Goal: Task Accomplishment & Management: Use online tool/utility

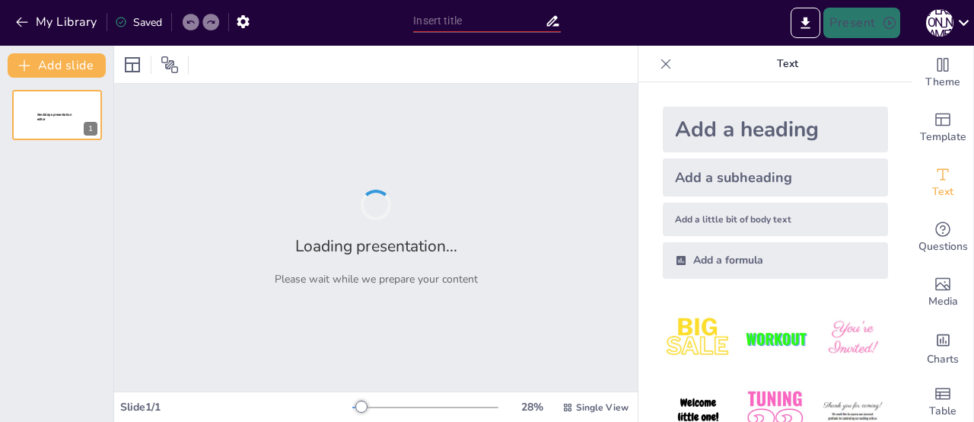
type input "Сучасний стан та структура Інституту історії України НАН України: ключові напря…"
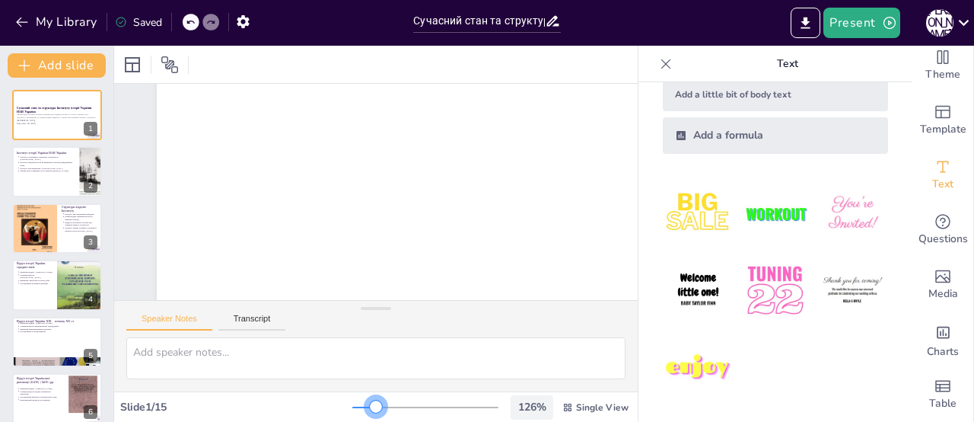
scroll to position [20, 0]
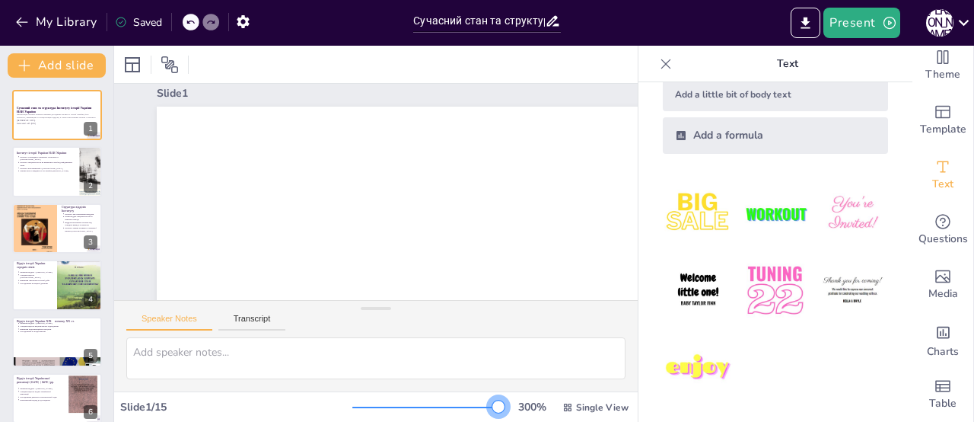
drag, startPoint x: 347, startPoint y: 407, endPoint x: 542, endPoint y: 413, distance: 195.0
click at [542, 413] on div "300 % Single View" at bounding box center [491, 407] width 279 height 24
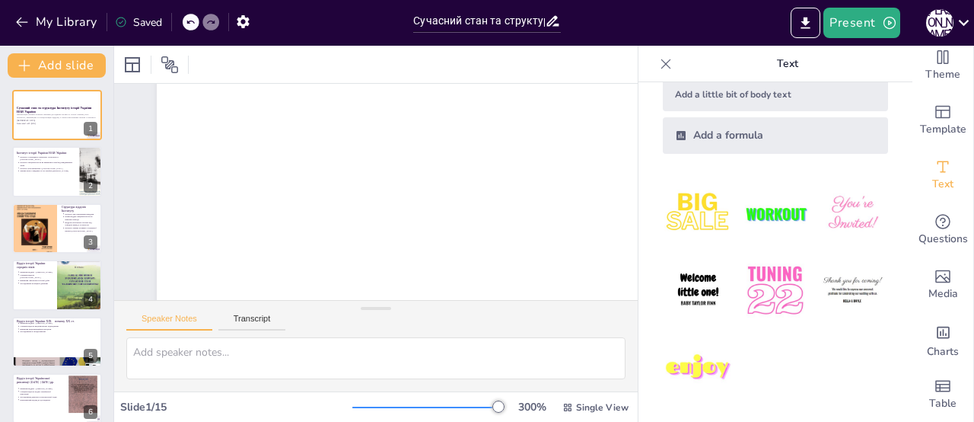
scroll to position [2305, 0]
click at [24, 188] on div at bounding box center [56, 172] width 91 height 52
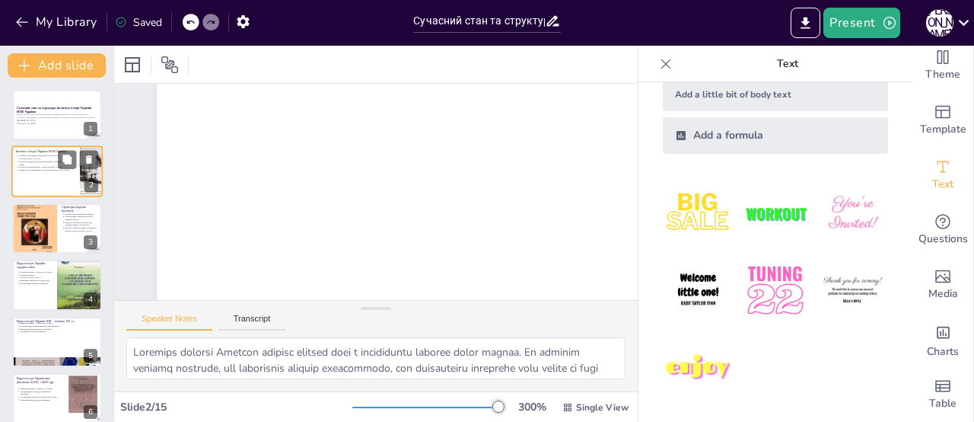
scroll to position [2113, 0]
click at [65, 260] on div "Відділ історії України середніх віків Керівник відділу - [PERSON_NAME] Спеціалі…" at bounding box center [56, 285] width 91 height 52
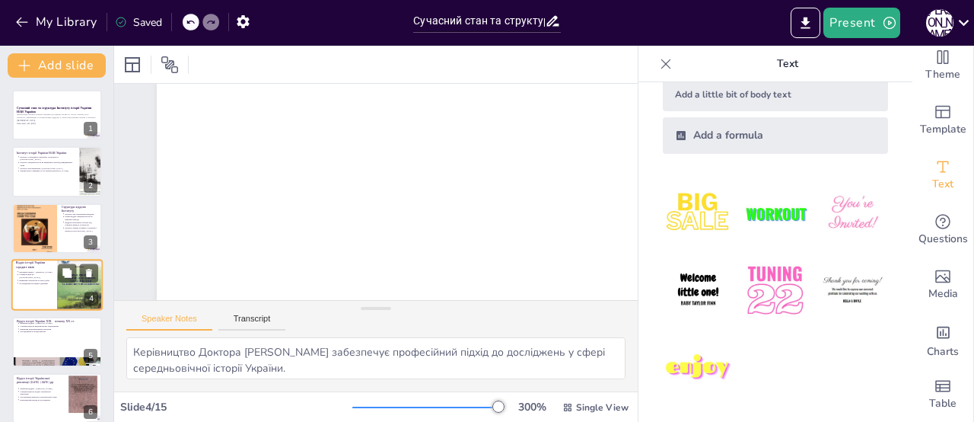
scroll to position [1922, 0]
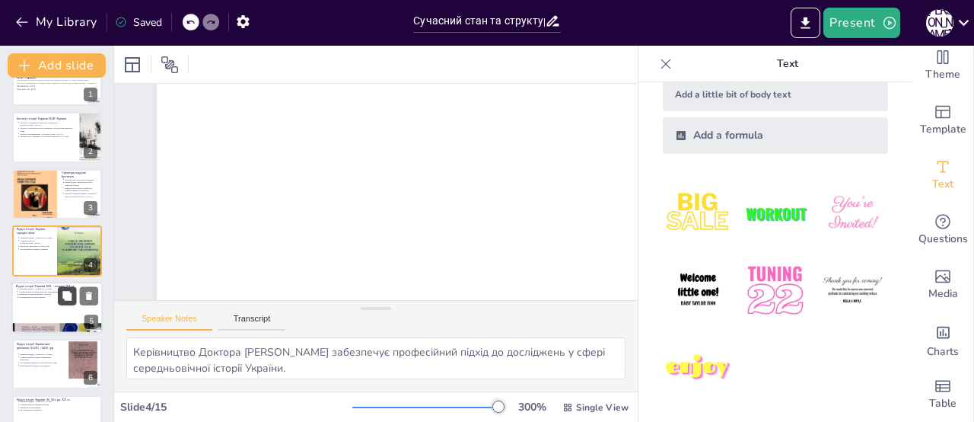
click at [62, 296] on icon at bounding box center [67, 295] width 11 height 11
type textarea "Керівництво Доктора [PERSON_NAME] забезпечує глибокий аналіз періоду національн…"
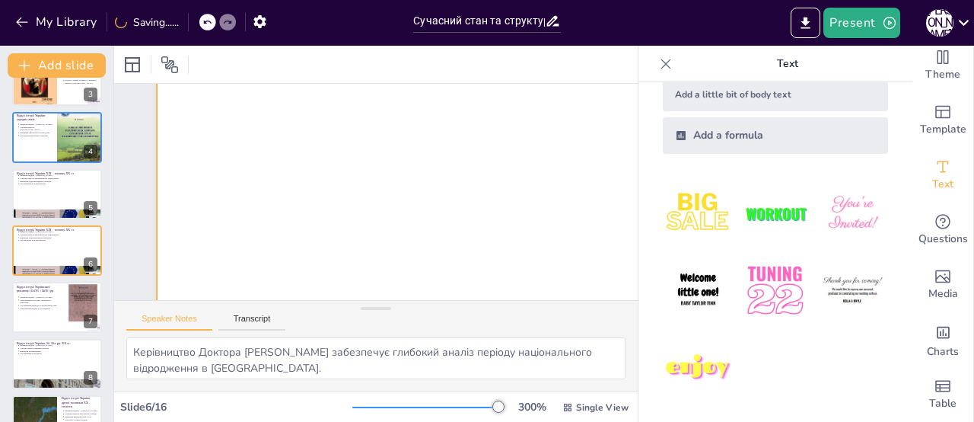
scroll to position [1243, 0]
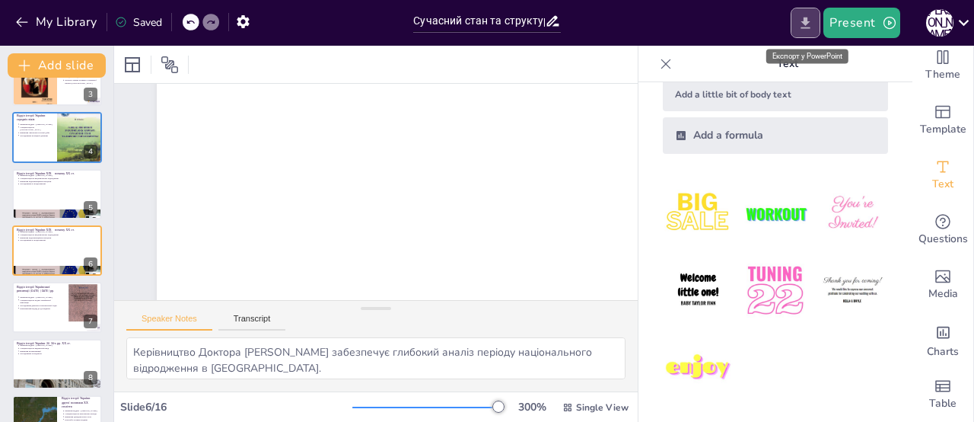
click at [801, 25] on icon "Export to PowerPoint" at bounding box center [806, 23] width 16 height 16
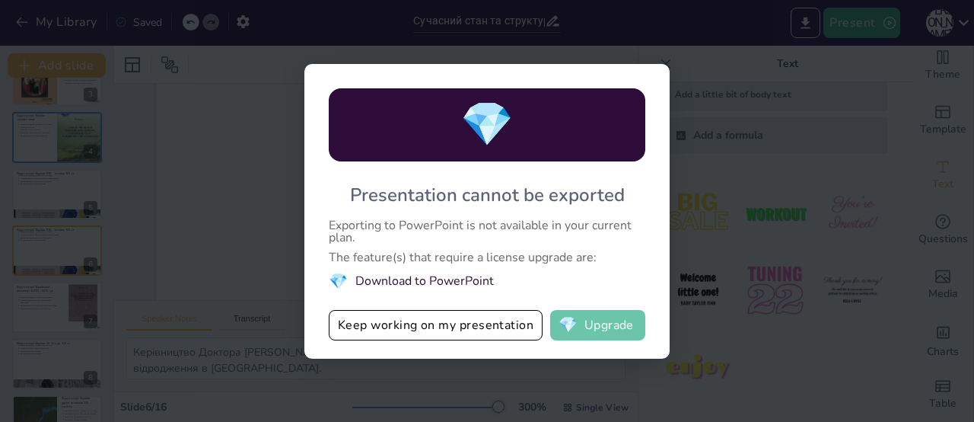
click at [595, 330] on button "💎 Upgrade" at bounding box center [597, 325] width 95 height 30
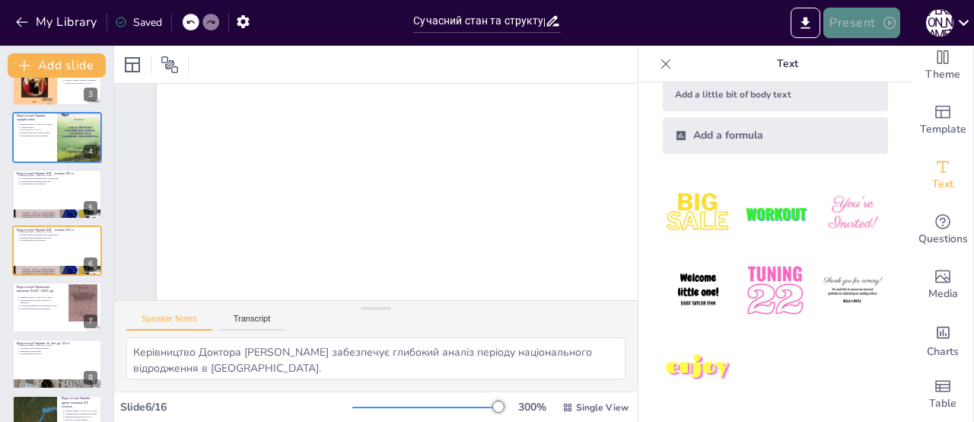
click at [882, 23] on icon "button" at bounding box center [889, 22] width 15 height 15
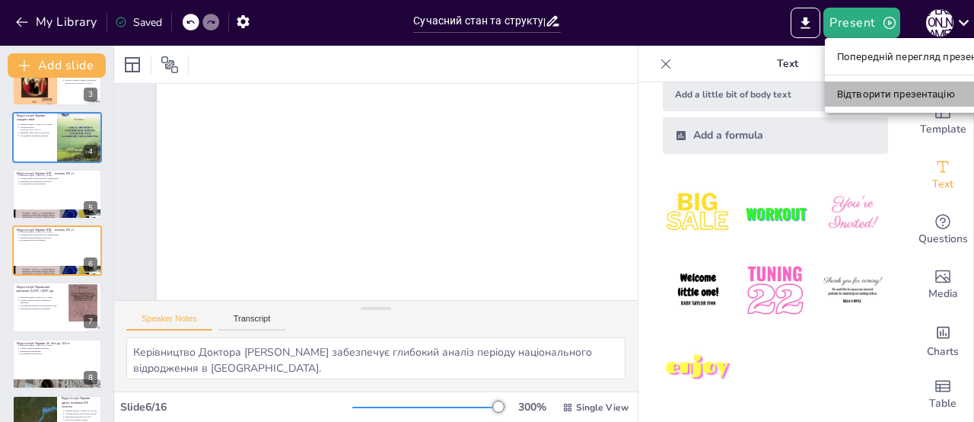
click at [890, 98] on font "Відтворити презентацію" at bounding box center [896, 93] width 118 height 11
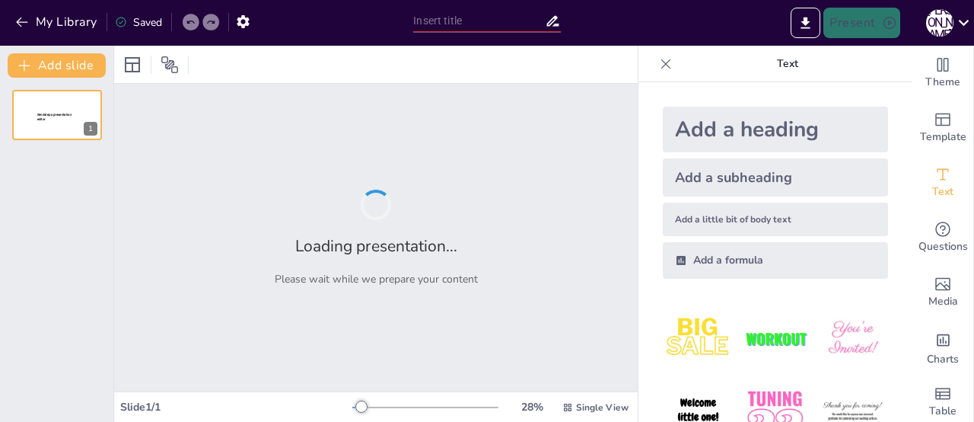
type input "Сучасний стан та структура Інституту історії України НАН України: ключові напря…"
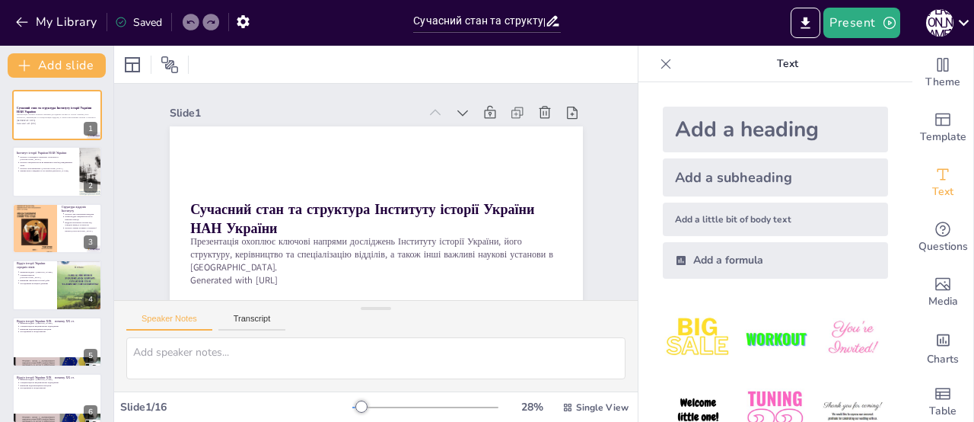
scroll to position [71, 0]
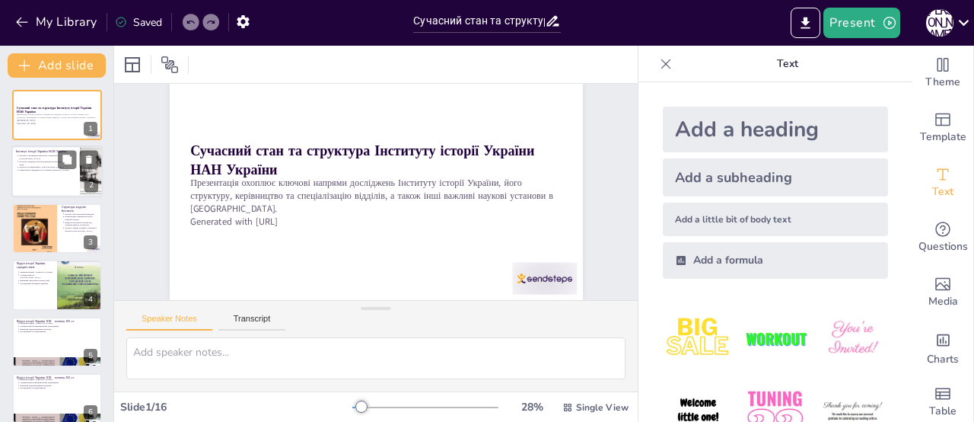
click at [53, 169] on p "Директором є академік НАН України [PERSON_NAME]" at bounding box center [47, 170] width 56 height 3
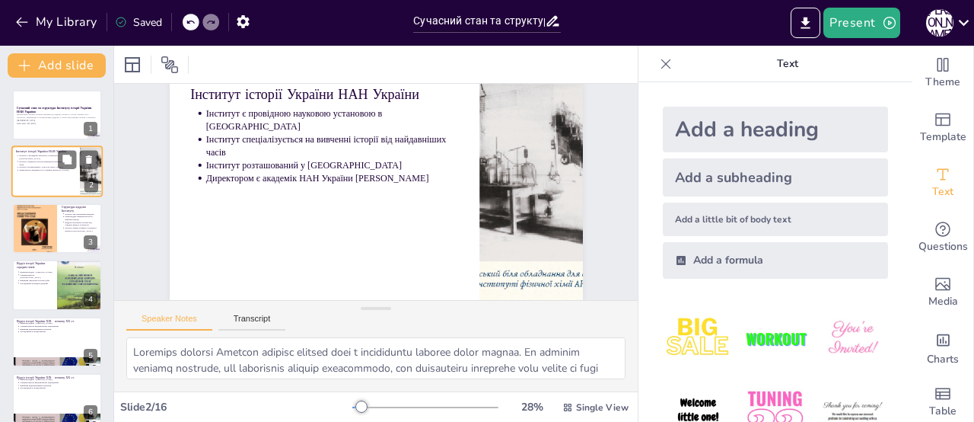
scroll to position [0, 0]
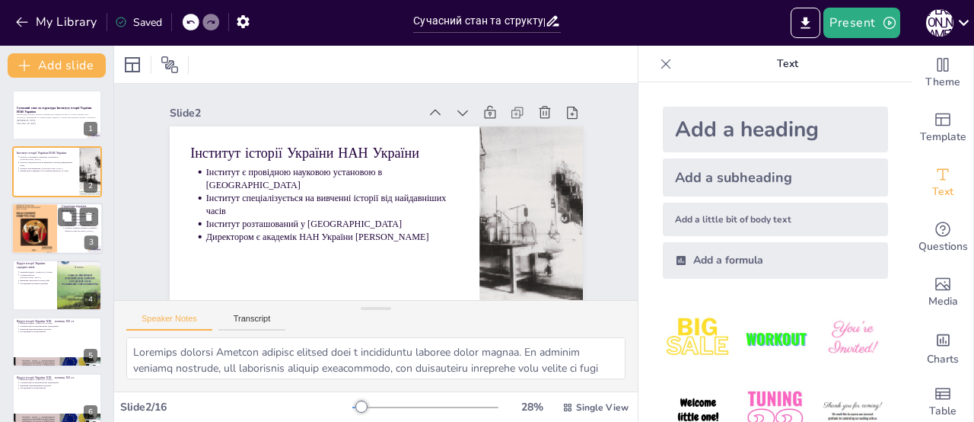
click at [70, 227] on p "Інститут сприяє розвитку історичної науки в [GEOGRAPHIC_DATA]" at bounding box center [81, 229] width 33 height 6
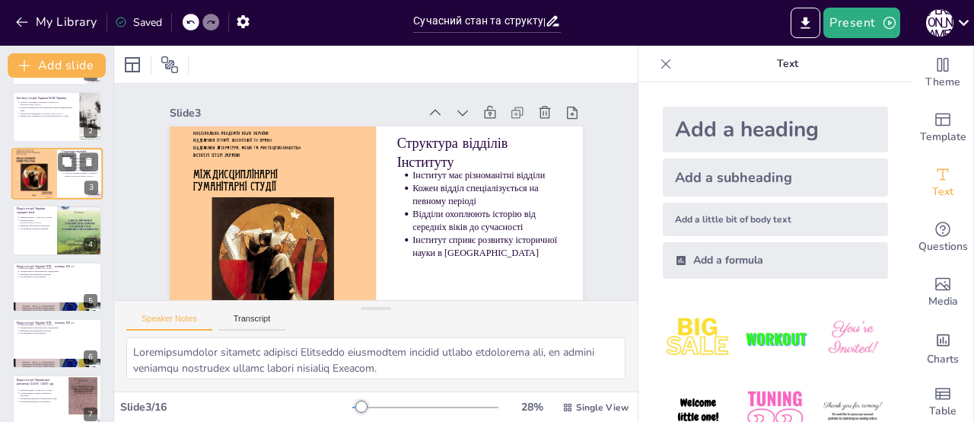
scroll to position [152, 0]
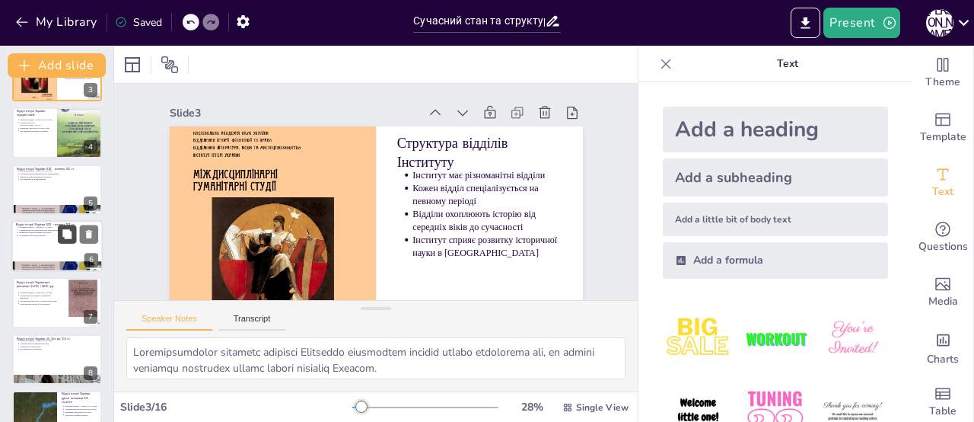
click at [70, 227] on button at bounding box center [67, 234] width 18 height 18
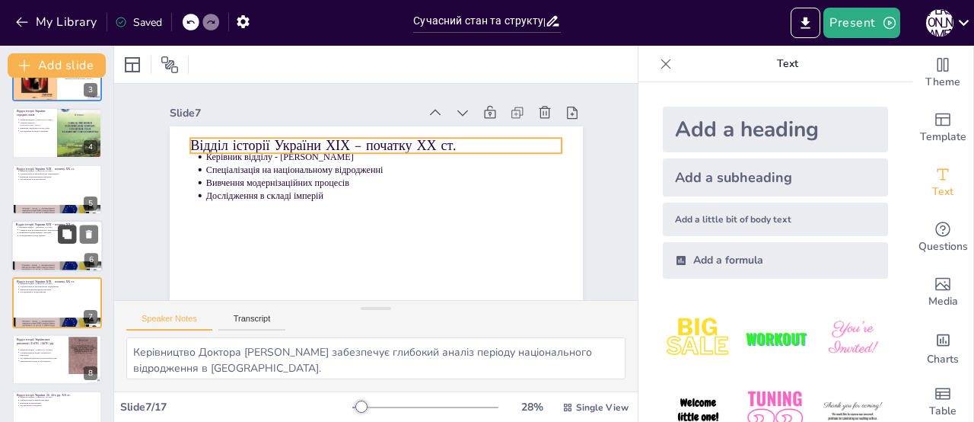
scroll to position [50, 0]
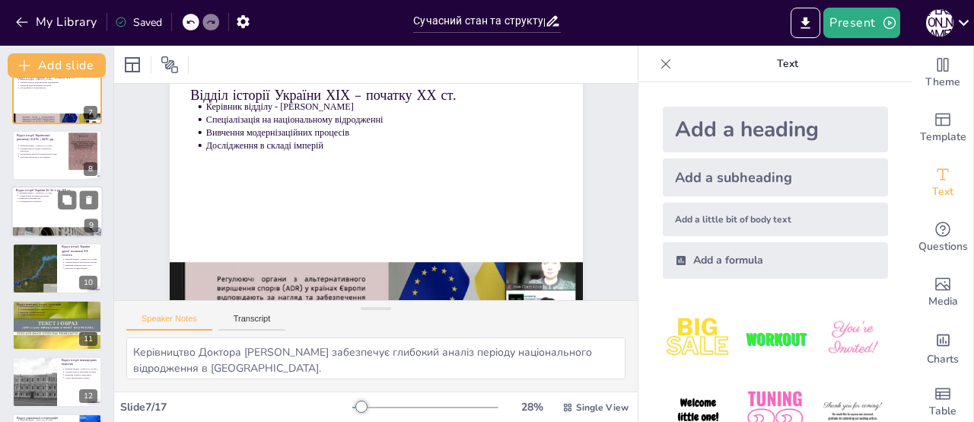
click at [70, 227] on div at bounding box center [56, 232] width 91 height 61
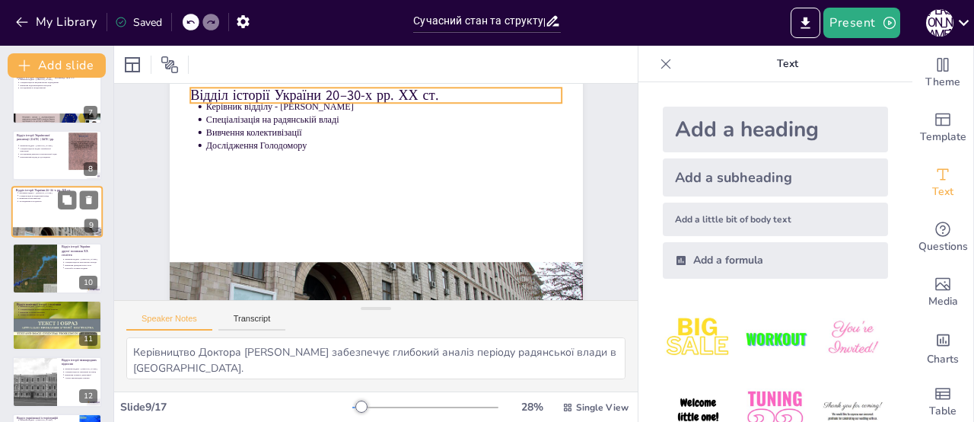
scroll to position [0, 0]
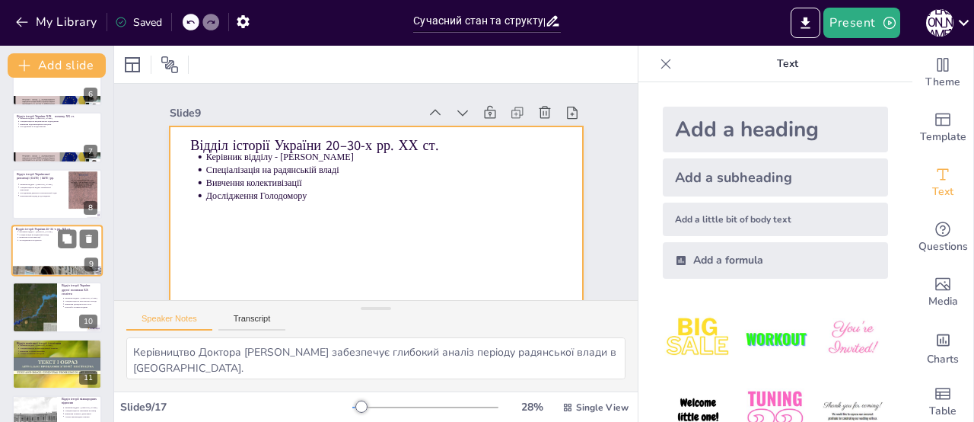
click at [78, 262] on div at bounding box center [56, 251] width 91 height 52
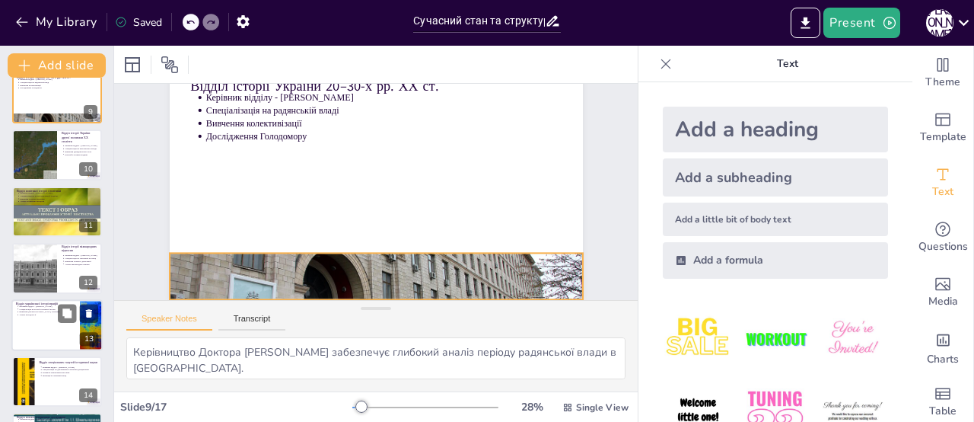
scroll to position [72, 0]
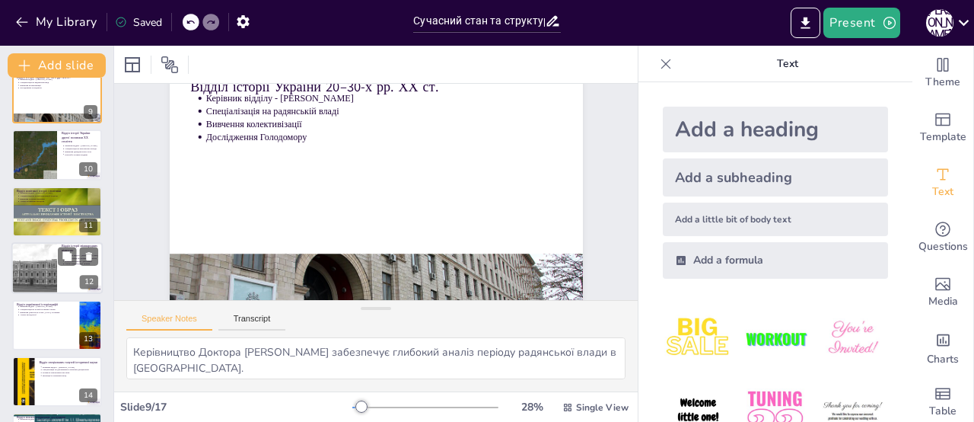
click at [55, 272] on div at bounding box center [34, 268] width 65 height 52
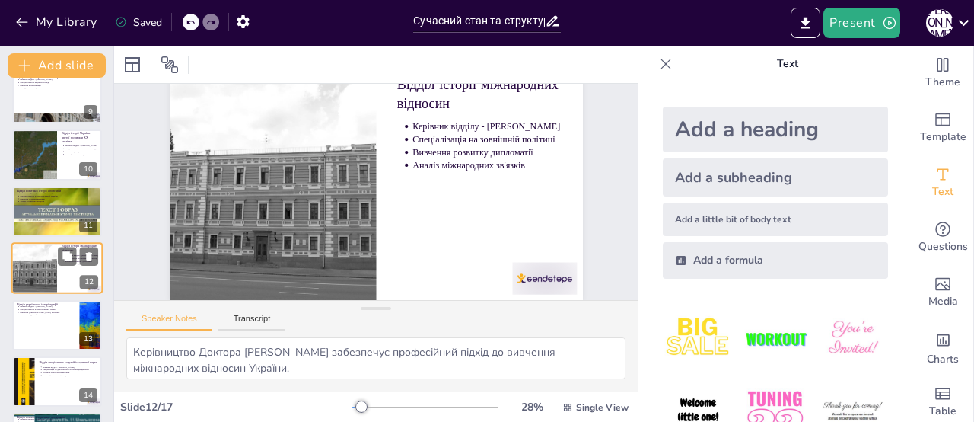
scroll to position [0, 0]
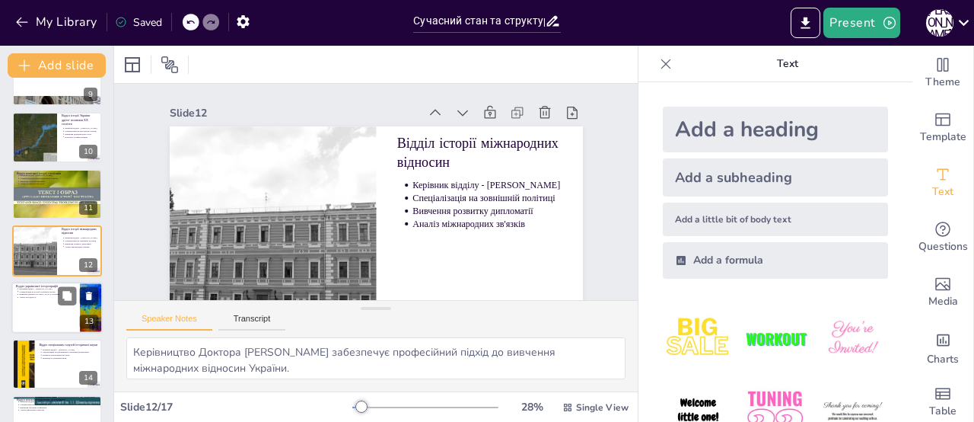
click at [63, 308] on div at bounding box center [56, 308] width 91 height 52
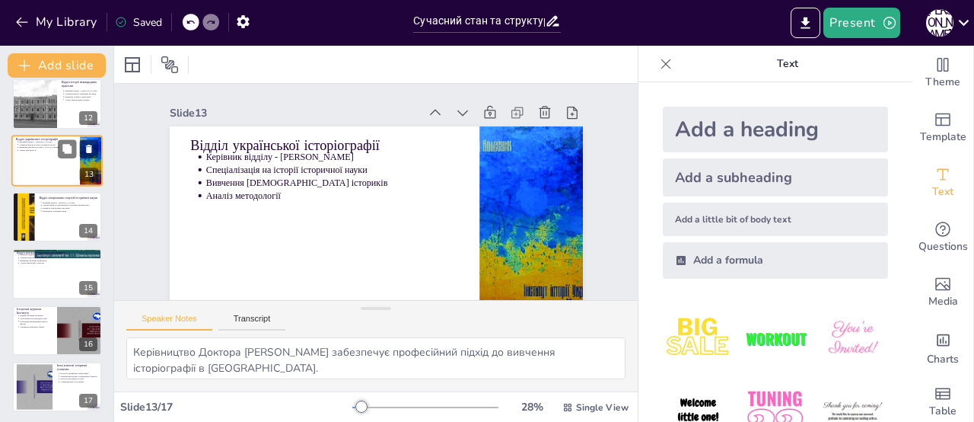
scroll to position [636, 0]
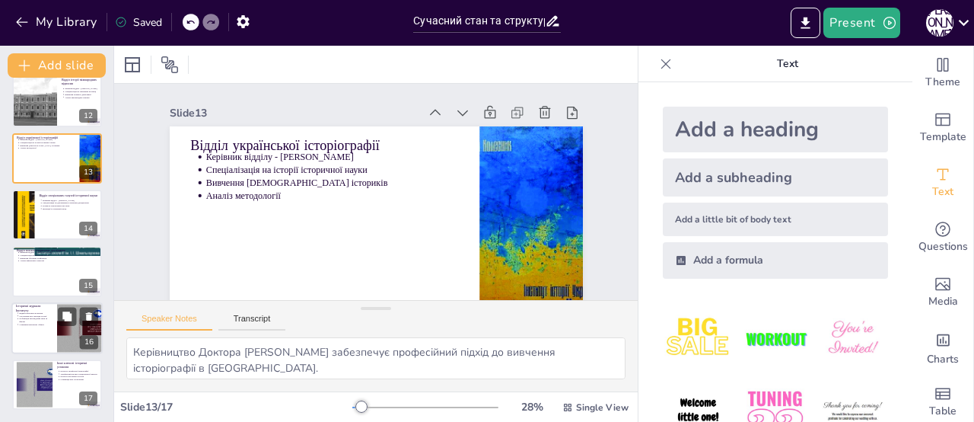
click at [65, 305] on div at bounding box center [80, 328] width 74 height 52
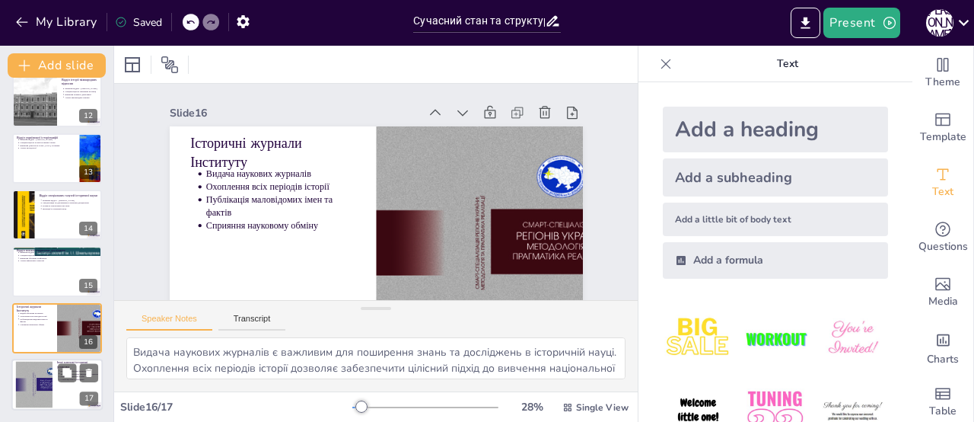
click at [40, 384] on div at bounding box center [33, 385] width 69 height 46
type textarea "Інститут української археографії є важливим центром для роботи з історичними дж…"
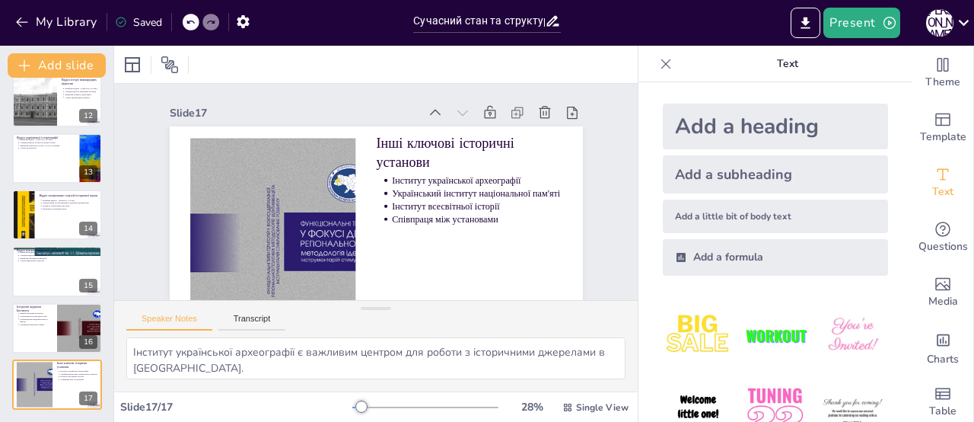
scroll to position [0, 0]
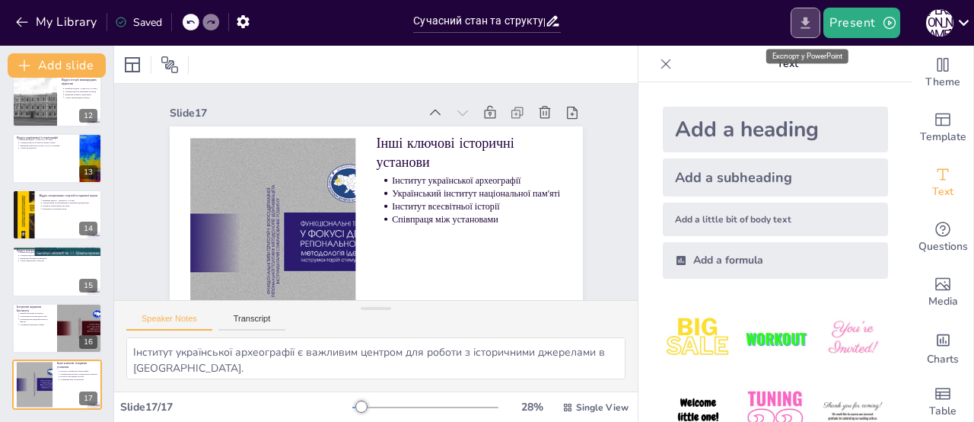
click at [810, 31] on button "Export to PowerPoint" at bounding box center [806, 23] width 30 height 30
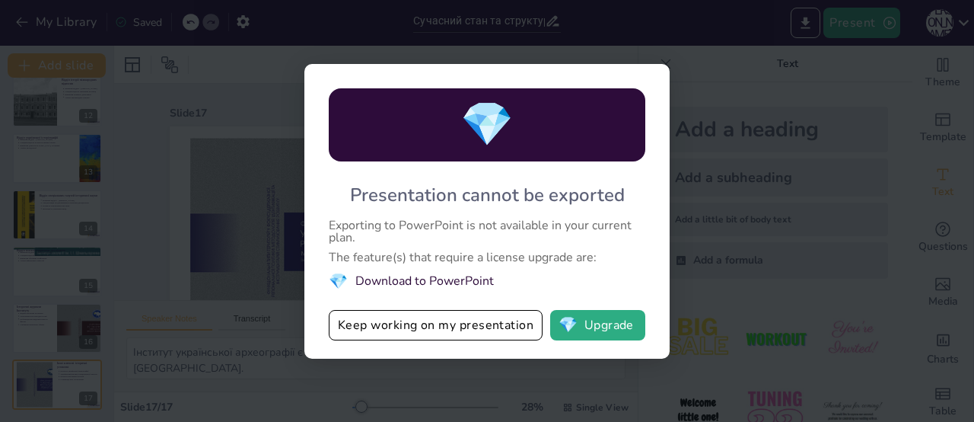
click at [458, 282] on li "💎 Download to PowerPoint" at bounding box center [487, 281] width 317 height 21
click at [461, 327] on button "Keep working on my presentation" at bounding box center [436, 325] width 214 height 30
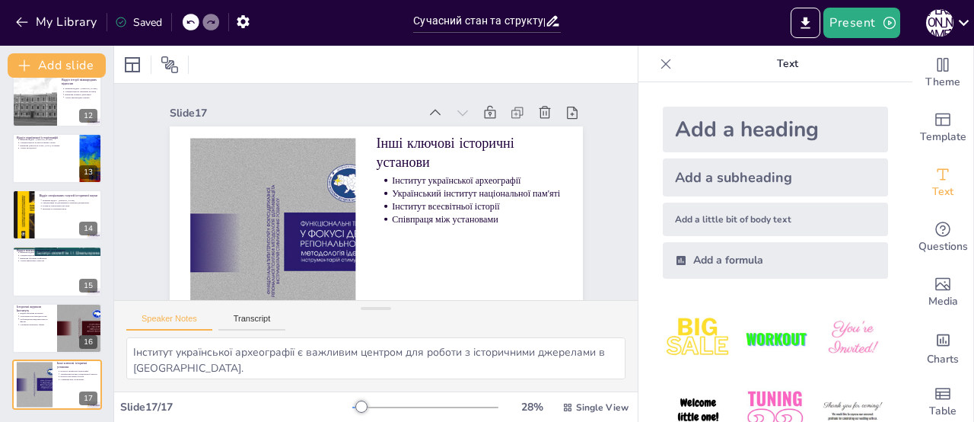
click at [148, 19] on div "Saved" at bounding box center [138, 22] width 47 height 14
click at [809, 32] on button "Export to PowerPoint" at bounding box center [806, 23] width 30 height 30
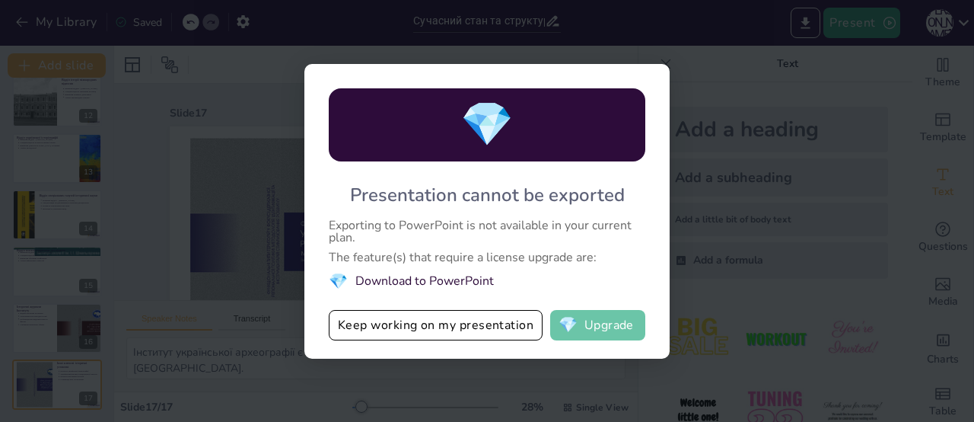
click at [575, 327] on span "💎" at bounding box center [568, 324] width 19 height 15
